Goal: Complete application form

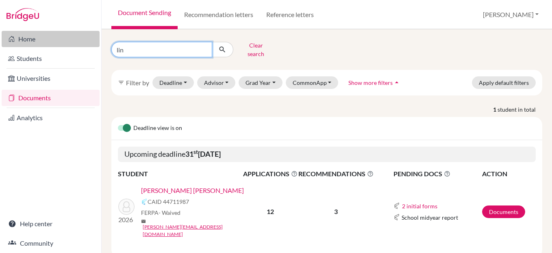
drag, startPoint x: 152, startPoint y: 50, endPoint x: 76, endPoint y: 44, distance: 76.7
click at [76, 44] on div "Home Students Universities Documents Analytics Help center Community Document S…" at bounding box center [276, 126] width 552 height 253
type input "isaac"
click button "submit" at bounding box center [223, 49] width 22 height 15
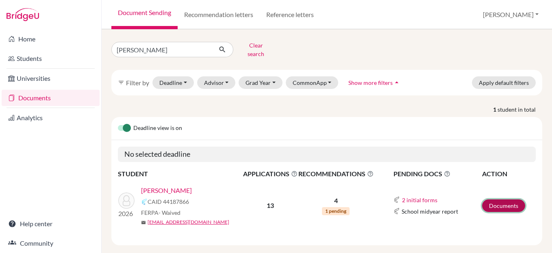
click at [494, 200] on link "Documents" at bounding box center [503, 206] width 43 height 13
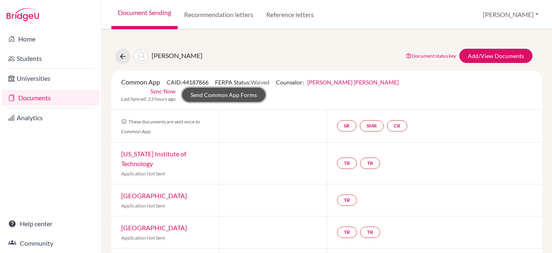
click at [266, 88] on link "Send Common App Forms" at bounding box center [223, 95] width 83 height 14
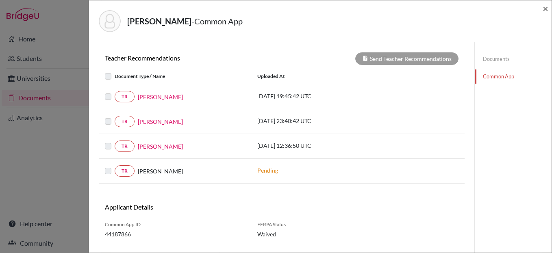
scroll to position [264, 0]
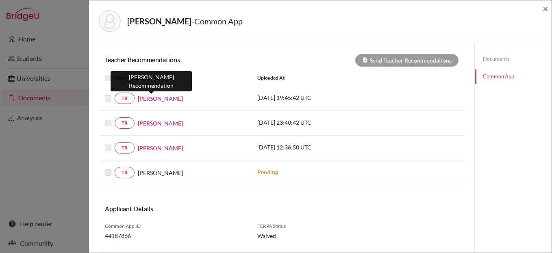
click at [154, 99] on link "[PERSON_NAME]" at bounding box center [160, 98] width 45 height 9
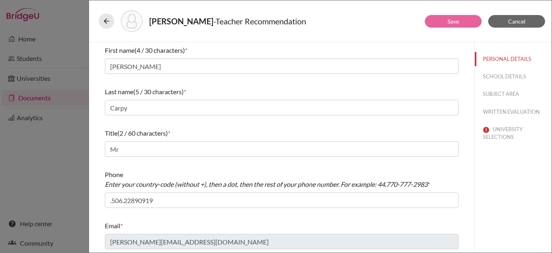
scroll to position [2, 0]
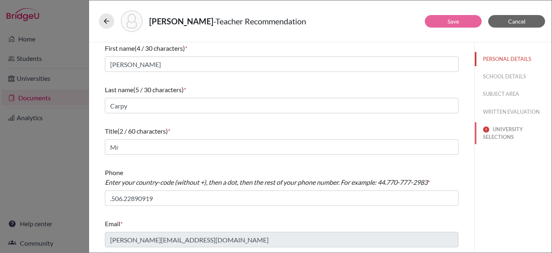
click at [503, 134] on button "UNIVERSITY SELECTIONS" at bounding box center [513, 133] width 77 height 22
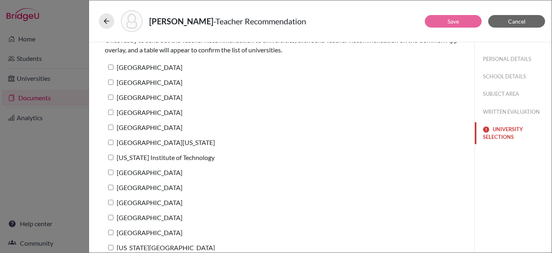
scroll to position [62, 0]
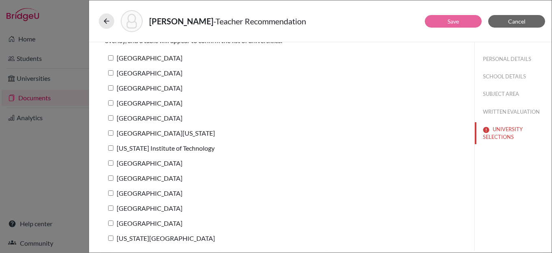
click at [111, 58] on input "[GEOGRAPHIC_DATA]" at bounding box center [110, 57] width 5 height 5
checkbox input "true"
drag, startPoint x: 110, startPoint y: 72, endPoint x: 111, endPoint y: 81, distance: 8.6
click at [110, 73] on input "[GEOGRAPHIC_DATA]" at bounding box center [110, 72] width 5 height 5
checkbox input "true"
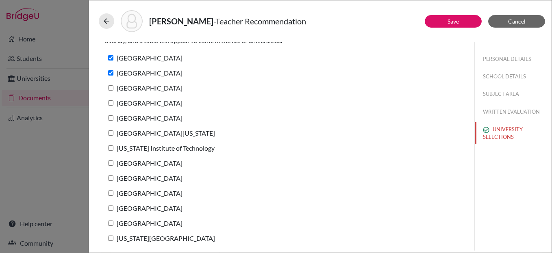
click at [111, 89] on input "[GEOGRAPHIC_DATA]" at bounding box center [110, 87] width 5 height 5
checkbox input "true"
drag, startPoint x: 111, startPoint y: 102, endPoint x: 111, endPoint y: 111, distance: 8.9
click at [110, 102] on input "[GEOGRAPHIC_DATA]" at bounding box center [110, 102] width 5 height 5
checkbox input "true"
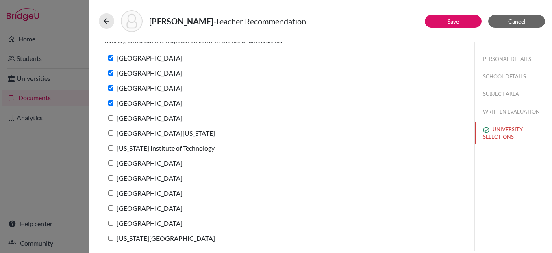
drag, startPoint x: 112, startPoint y: 120, endPoint x: 111, endPoint y: 124, distance: 4.5
click at [111, 120] on input "[GEOGRAPHIC_DATA]" at bounding box center [110, 117] width 5 height 5
checkbox input "true"
drag, startPoint x: 111, startPoint y: 131, endPoint x: 111, endPoint y: 141, distance: 10.2
click at [111, 131] on input "[GEOGRAPHIC_DATA][US_STATE]" at bounding box center [110, 133] width 5 height 5
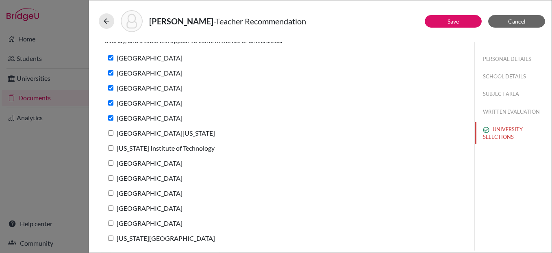
checkbox input "true"
drag, startPoint x: 110, startPoint y: 148, endPoint x: 109, endPoint y: 154, distance: 5.8
click at [110, 148] on input "[US_STATE] Institute of Technology" at bounding box center [110, 148] width 5 height 5
checkbox input "true"
click at [110, 162] on input "[GEOGRAPHIC_DATA]" at bounding box center [110, 163] width 5 height 5
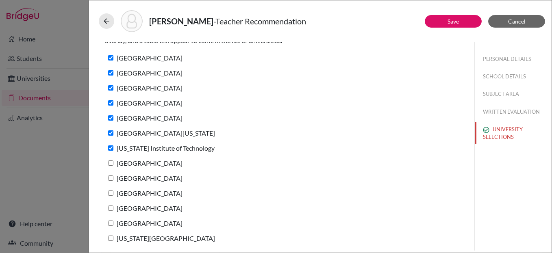
checkbox input "true"
drag, startPoint x: 112, startPoint y: 179, endPoint x: 109, endPoint y: 190, distance: 11.2
click at [111, 179] on input "[GEOGRAPHIC_DATA]" at bounding box center [110, 178] width 5 height 5
checkbox input "true"
drag, startPoint x: 110, startPoint y: 192, endPoint x: 110, endPoint y: 202, distance: 10.6
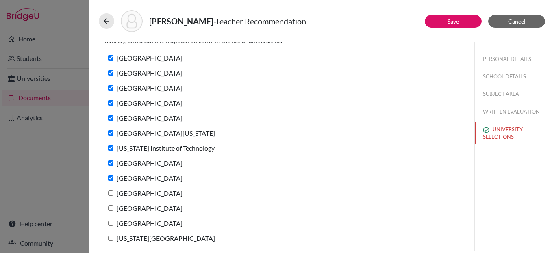
click at [110, 192] on input "[GEOGRAPHIC_DATA]" at bounding box center [110, 193] width 5 height 5
checkbox input "true"
click at [111, 211] on input "[GEOGRAPHIC_DATA]" at bounding box center [110, 208] width 5 height 5
checkbox input "true"
drag, startPoint x: 110, startPoint y: 221, endPoint x: 109, endPoint y: 226, distance: 5.1
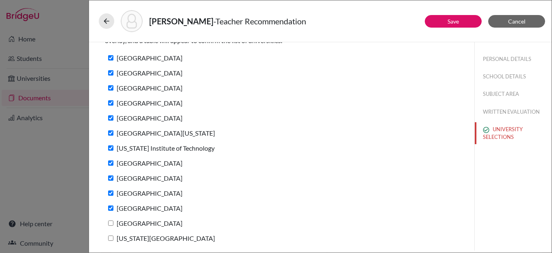
click at [110, 222] on input "[GEOGRAPHIC_DATA]" at bounding box center [110, 223] width 5 height 5
checkbox input "true"
click at [111, 238] on input "[US_STATE][GEOGRAPHIC_DATA]" at bounding box center [110, 238] width 5 height 5
checkbox input "true"
click at [451, 22] on link "Save" at bounding box center [453, 21] width 11 height 7
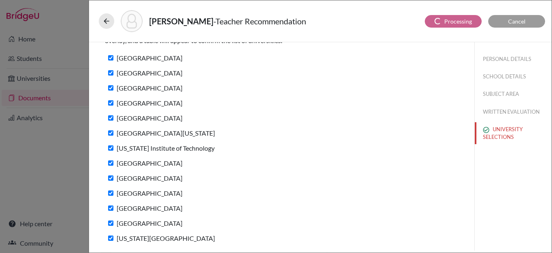
scroll to position [12, 0]
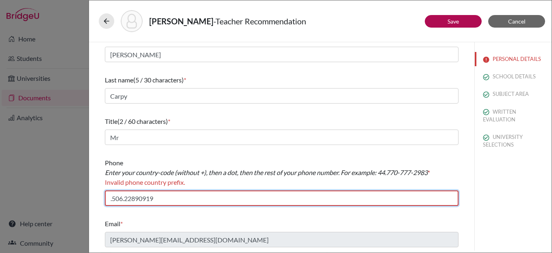
drag, startPoint x: 114, startPoint y: 200, endPoint x: 116, endPoint y: 207, distance: 7.6
click at [114, 200] on input ".506.22890919" at bounding box center [282, 198] width 354 height 15
click at [113, 200] on input ".506.22890919" at bounding box center [282, 198] width 354 height 15
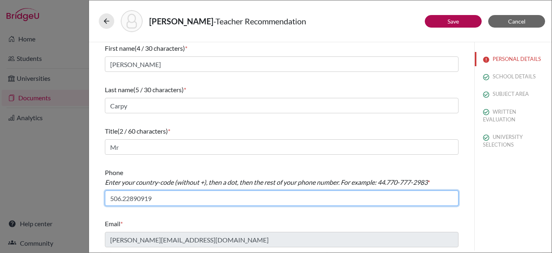
scroll to position [2, 0]
type input "506.22890919"
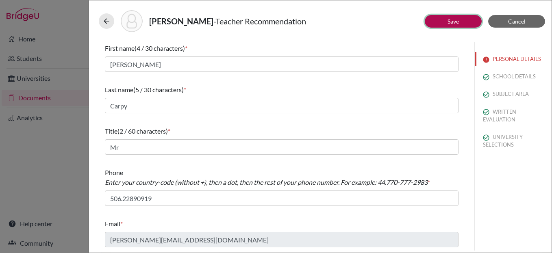
click at [455, 24] on link "Save" at bounding box center [453, 21] width 11 height 7
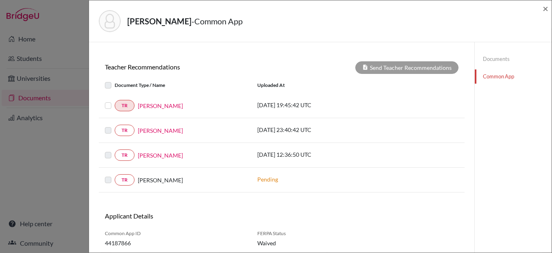
scroll to position [284, 0]
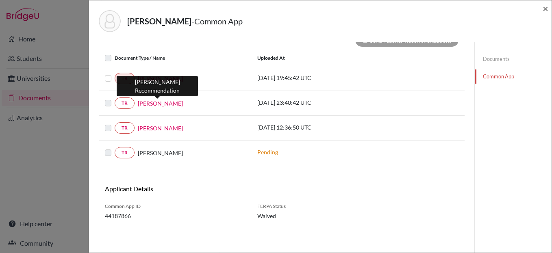
click at [154, 102] on link "[PERSON_NAME]" at bounding box center [160, 103] width 45 height 9
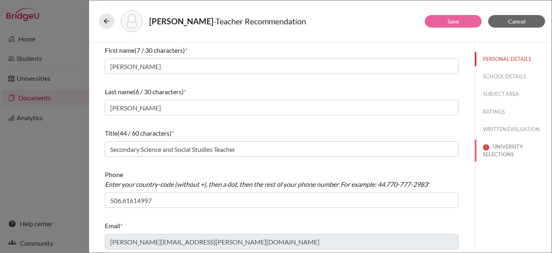
click at [496, 144] on button "UNIVERSITY SELECTIONS" at bounding box center [513, 151] width 77 height 22
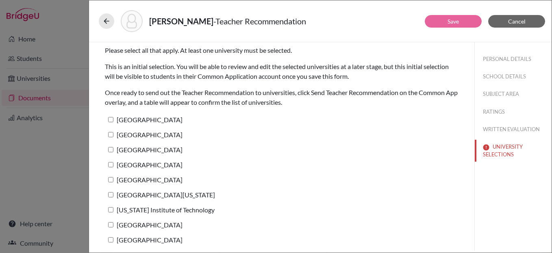
click at [108, 120] on input "[GEOGRAPHIC_DATA]" at bounding box center [110, 119] width 5 height 5
checkbox input "true"
drag, startPoint x: 110, startPoint y: 134, endPoint x: 110, endPoint y: 142, distance: 8.5
click at [110, 134] on input "[GEOGRAPHIC_DATA]" at bounding box center [110, 134] width 5 height 5
checkbox input "true"
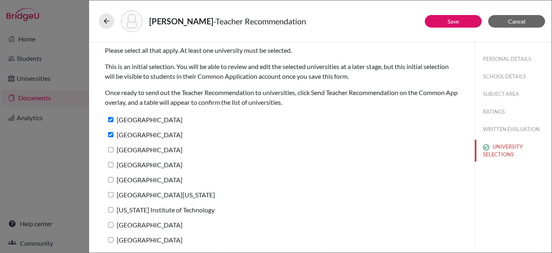
click at [111, 150] on input "[GEOGRAPHIC_DATA]" at bounding box center [110, 149] width 5 height 5
checkbox input "true"
drag, startPoint x: 112, startPoint y: 165, endPoint x: 112, endPoint y: 170, distance: 5.3
click at [112, 165] on input "[GEOGRAPHIC_DATA]" at bounding box center [110, 164] width 5 height 5
checkbox input "true"
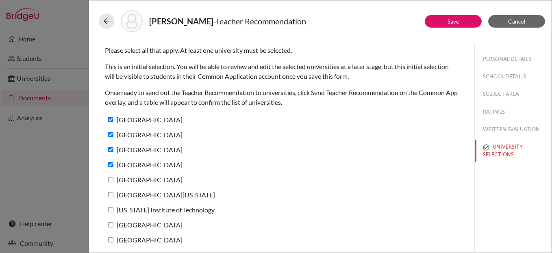
drag, startPoint x: 111, startPoint y: 179, endPoint x: 108, endPoint y: 190, distance: 12.0
click at [111, 179] on input "[GEOGRAPHIC_DATA]" at bounding box center [110, 179] width 5 height 5
checkbox input "true"
click at [108, 195] on input "[GEOGRAPHIC_DATA][US_STATE]" at bounding box center [110, 194] width 5 height 5
checkbox input "true"
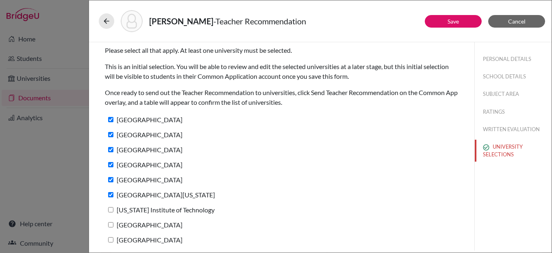
click at [111, 209] on input "[US_STATE] Institute of Technology" at bounding box center [110, 209] width 5 height 5
checkbox input "true"
drag, startPoint x: 111, startPoint y: 224, endPoint x: 112, endPoint y: 231, distance: 7.8
click at [111, 224] on input "[GEOGRAPHIC_DATA]" at bounding box center [110, 224] width 5 height 5
checkbox input "true"
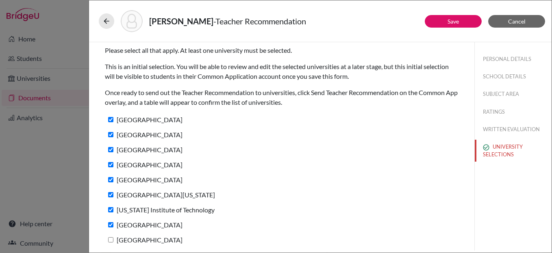
drag, startPoint x: 109, startPoint y: 239, endPoint x: 124, endPoint y: 233, distance: 16.4
click at [109, 239] on input "[GEOGRAPHIC_DATA]" at bounding box center [110, 239] width 5 height 5
checkbox input "true"
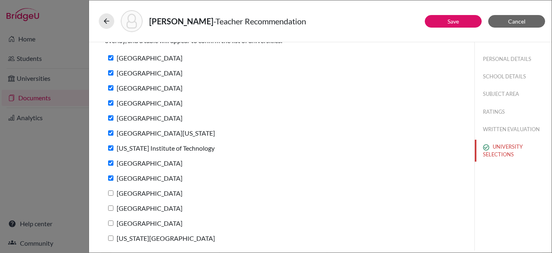
click at [109, 209] on input "[GEOGRAPHIC_DATA]" at bounding box center [110, 208] width 5 height 5
checkbox input "true"
click at [111, 195] on input "[GEOGRAPHIC_DATA]" at bounding box center [110, 193] width 5 height 5
checkbox input "true"
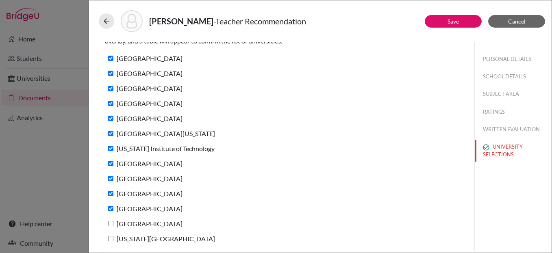
click at [110, 224] on input "[GEOGRAPHIC_DATA]" at bounding box center [110, 223] width 5 height 5
checkbox input "true"
click at [111, 237] on input "[US_STATE][GEOGRAPHIC_DATA]" at bounding box center [110, 238] width 5 height 5
checkbox input "true"
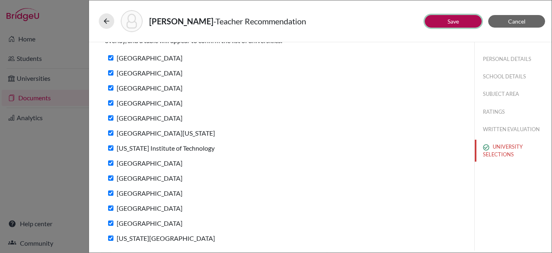
click at [450, 20] on link "Save" at bounding box center [453, 21] width 11 height 7
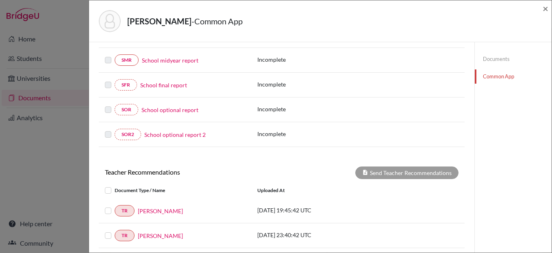
scroll to position [284, 0]
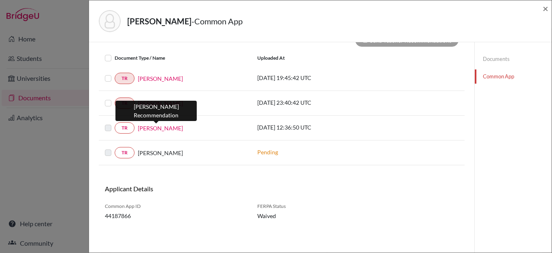
click at [150, 127] on link "[PERSON_NAME]" at bounding box center [160, 128] width 45 height 9
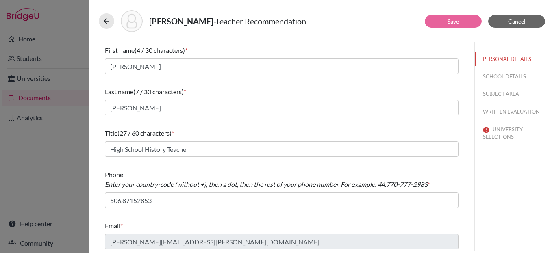
scroll to position [2, 0]
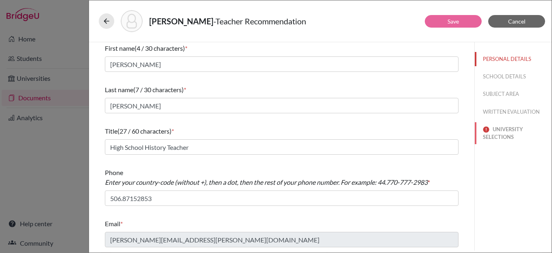
click at [509, 128] on button "UNIVERSITY SELECTIONS" at bounding box center [513, 133] width 77 height 22
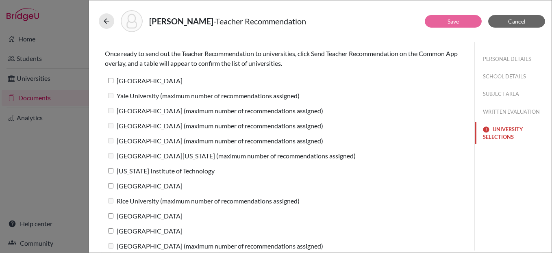
scroll to position [62, 0]
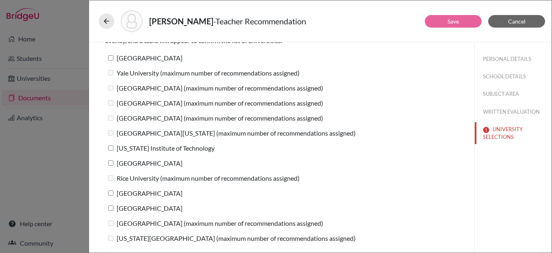
click at [111, 57] on input "[GEOGRAPHIC_DATA]" at bounding box center [110, 57] width 5 height 5
checkbox input "true"
drag, startPoint x: 111, startPoint y: 145, endPoint x: 111, endPoint y: 157, distance: 11.4
click at [111, 146] on input "[US_STATE] Institute of Technology" at bounding box center [110, 148] width 5 height 5
checkbox input "true"
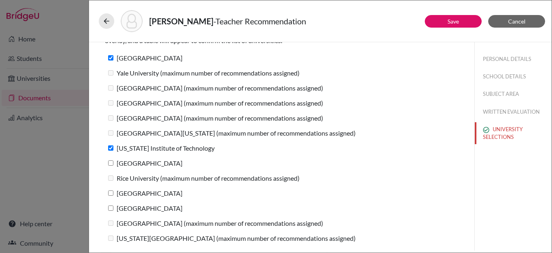
click at [111, 163] on input "[GEOGRAPHIC_DATA]" at bounding box center [110, 163] width 5 height 5
checkbox input "true"
click at [110, 204] on label "[GEOGRAPHIC_DATA]" at bounding box center [144, 208] width 78 height 12
click at [110, 206] on input "[GEOGRAPHIC_DATA]" at bounding box center [110, 208] width 5 height 5
checkbox input "true"
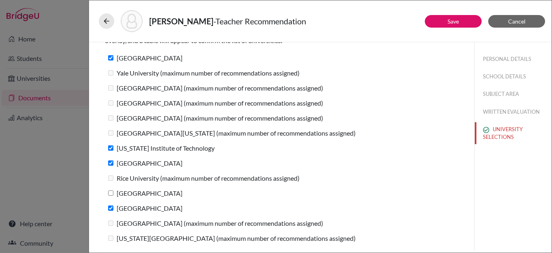
click at [109, 194] on input "[GEOGRAPHIC_DATA]" at bounding box center [110, 193] width 5 height 5
checkbox input "true"
click at [446, 19] on button "Save" at bounding box center [453, 21] width 57 height 13
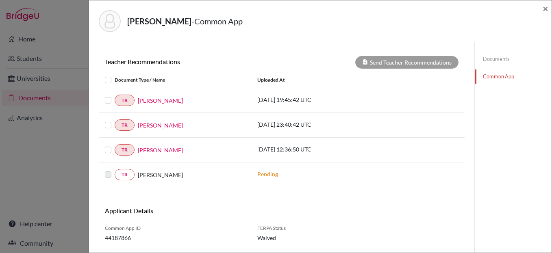
scroll to position [271, 0]
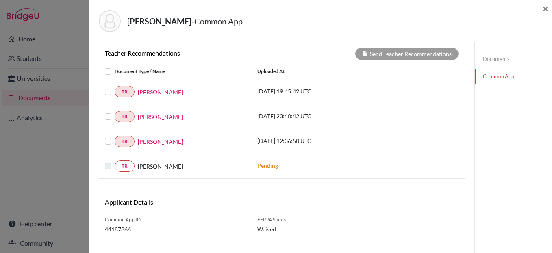
click at [115, 67] on label at bounding box center [115, 67] width 0 height 0
click at [0, 0] on input "checkbox" at bounding box center [0, 0] width 0 height 0
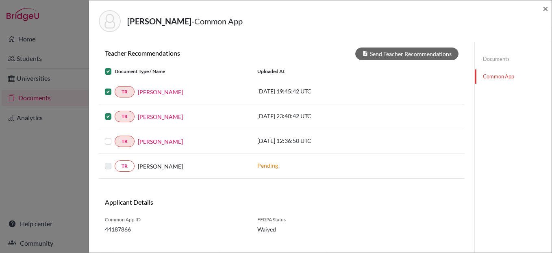
click at [115, 137] on label at bounding box center [115, 137] width 0 height 0
click at [0, 0] on input "checkbox" at bounding box center [0, 0] width 0 height 0
click at [395, 55] on button "Send Teacher Recommendations" at bounding box center [406, 54] width 103 height 13
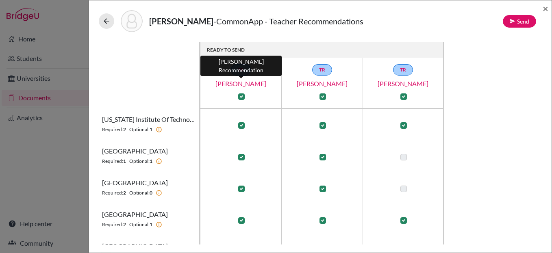
scroll to position [1, 0]
click at [242, 82] on link "[PERSON_NAME]" at bounding box center [240, 84] width 81 height 10
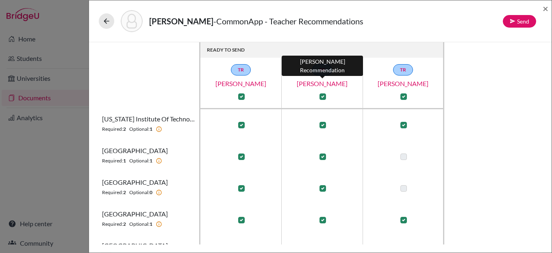
click at [320, 85] on link "[PERSON_NAME]" at bounding box center [322, 84] width 81 height 10
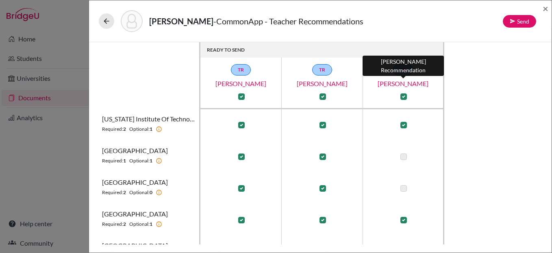
click at [403, 82] on link "[PERSON_NAME]" at bounding box center [403, 84] width 81 height 10
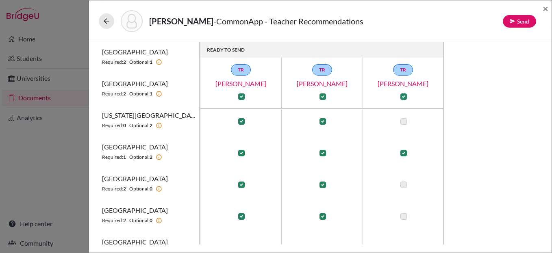
scroll to position [161, 0]
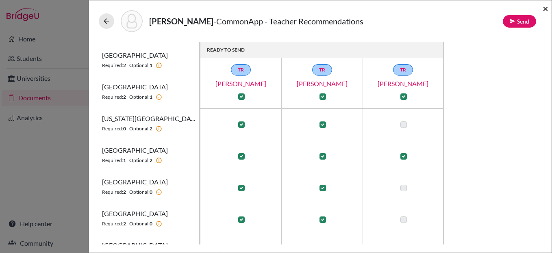
click at [545, 8] on span "×" at bounding box center [546, 8] width 6 height 12
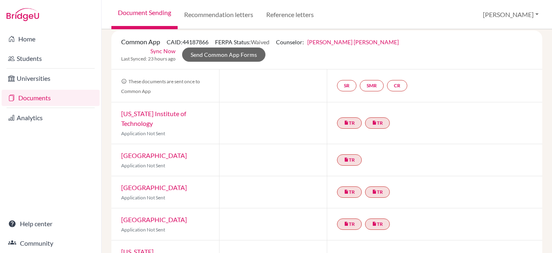
scroll to position [45, 0]
